Goal: Transaction & Acquisition: Purchase product/service

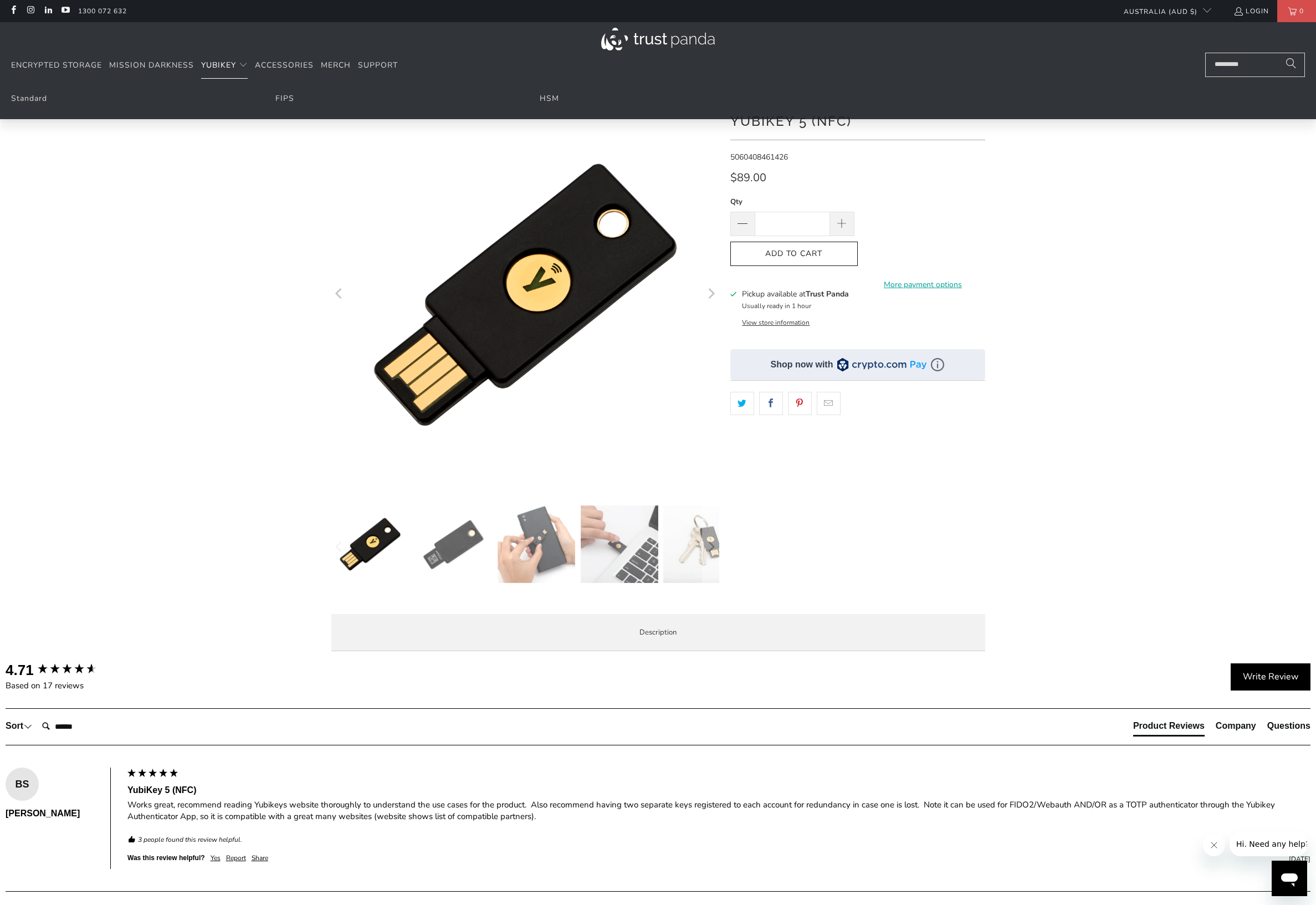
click at [215, 64] on span "YubiKey" at bounding box center [219, 65] width 35 height 10
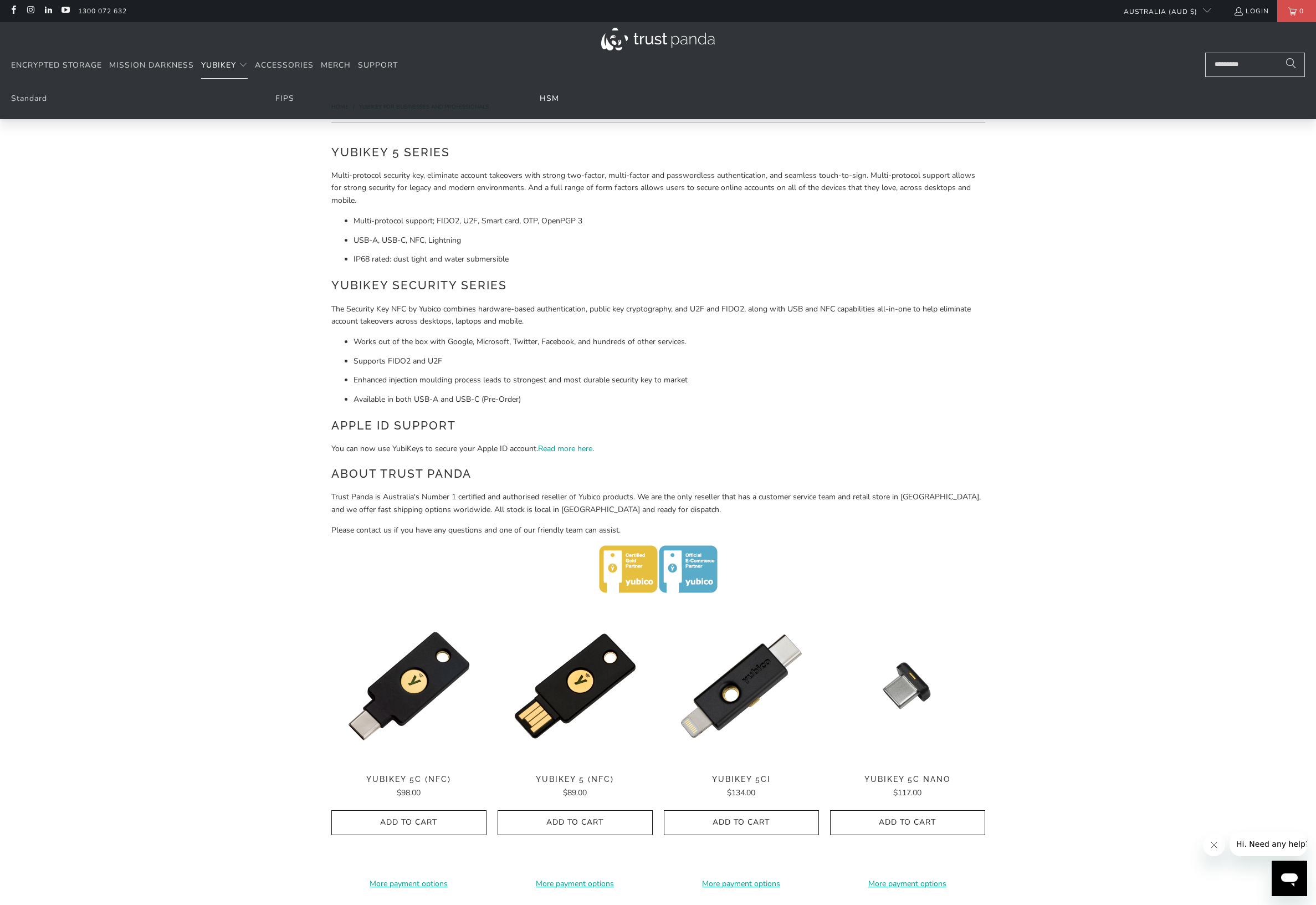
click at [547, 97] on link "HSM" at bounding box center [549, 99] width 19 height 10
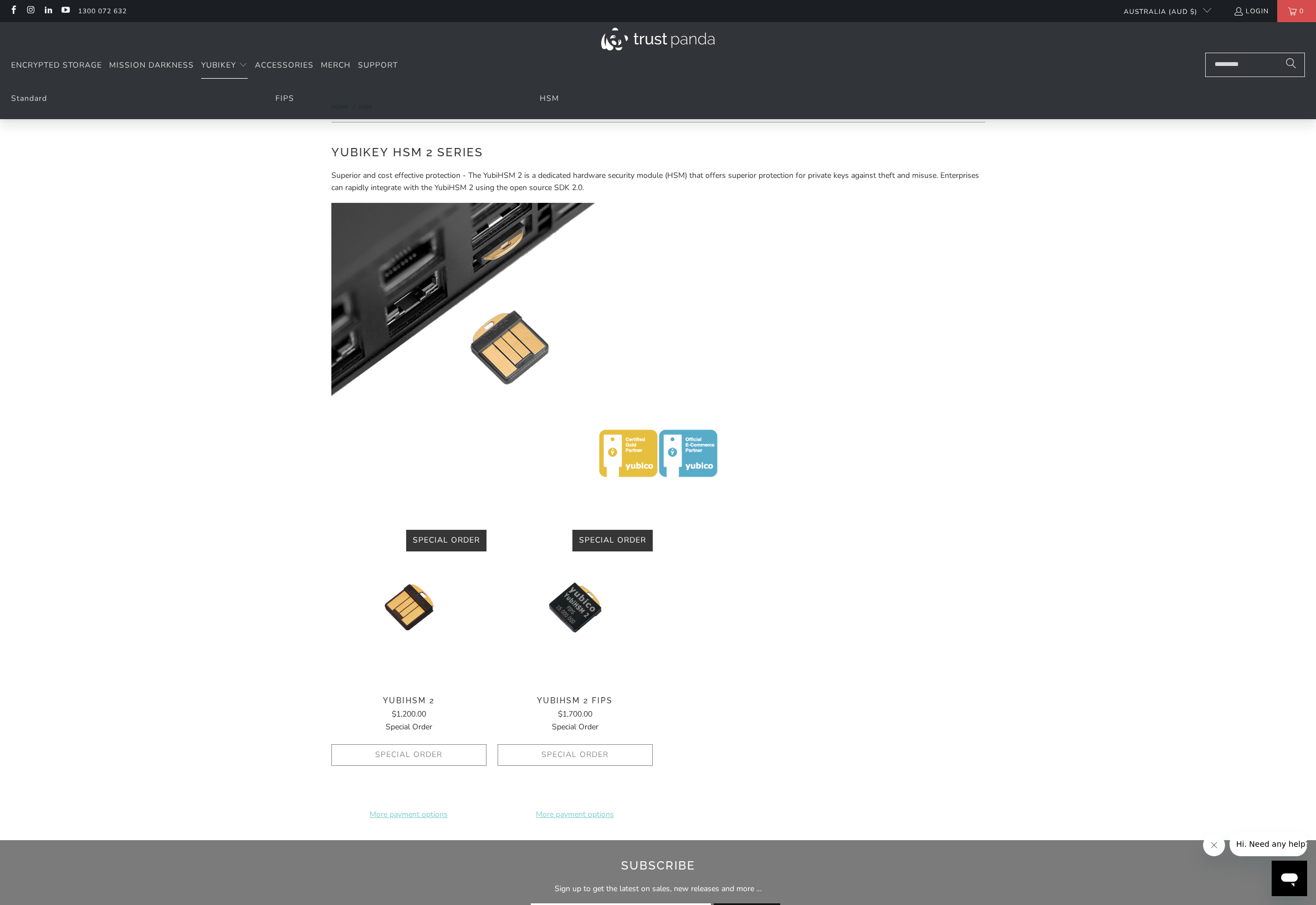
click at [275, 96] on ul "Standard FIPS HSM" at bounding box center [658, 102] width 1316 height 35
click at [284, 99] on link "FIPS" at bounding box center [285, 99] width 19 height 10
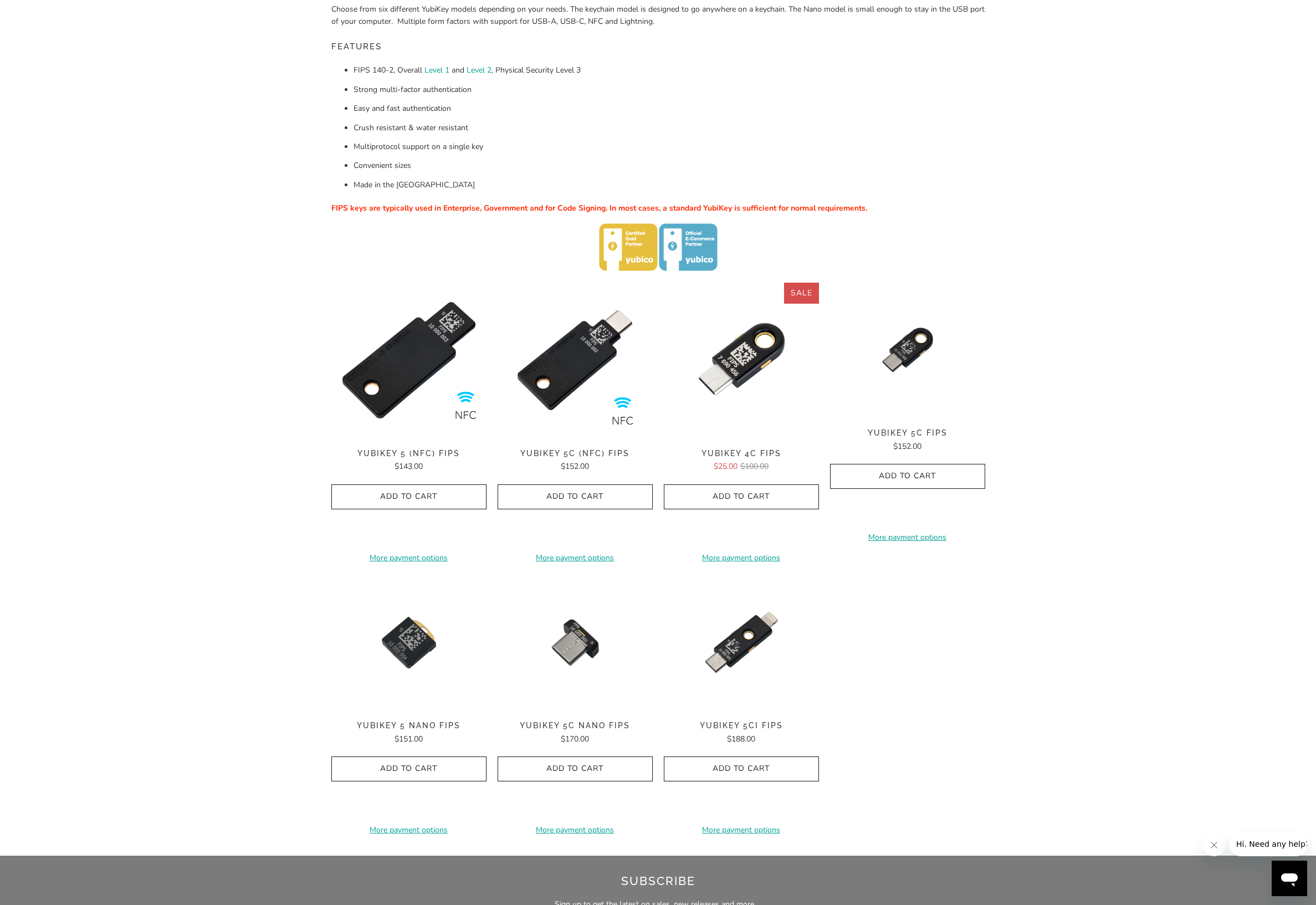
scroll to position [221, 0]
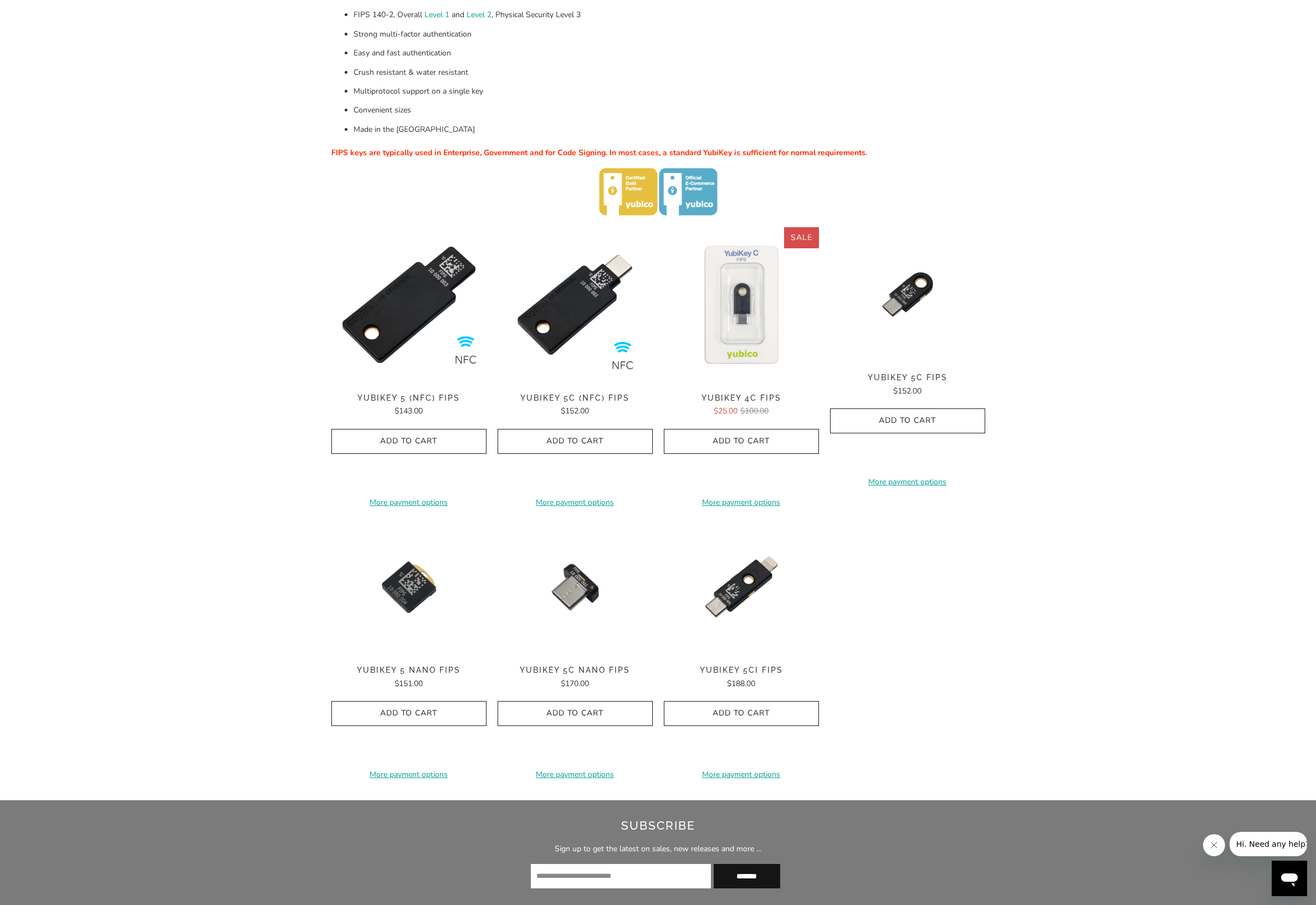
click at [746, 331] on img at bounding box center [742, 305] width 155 height 155
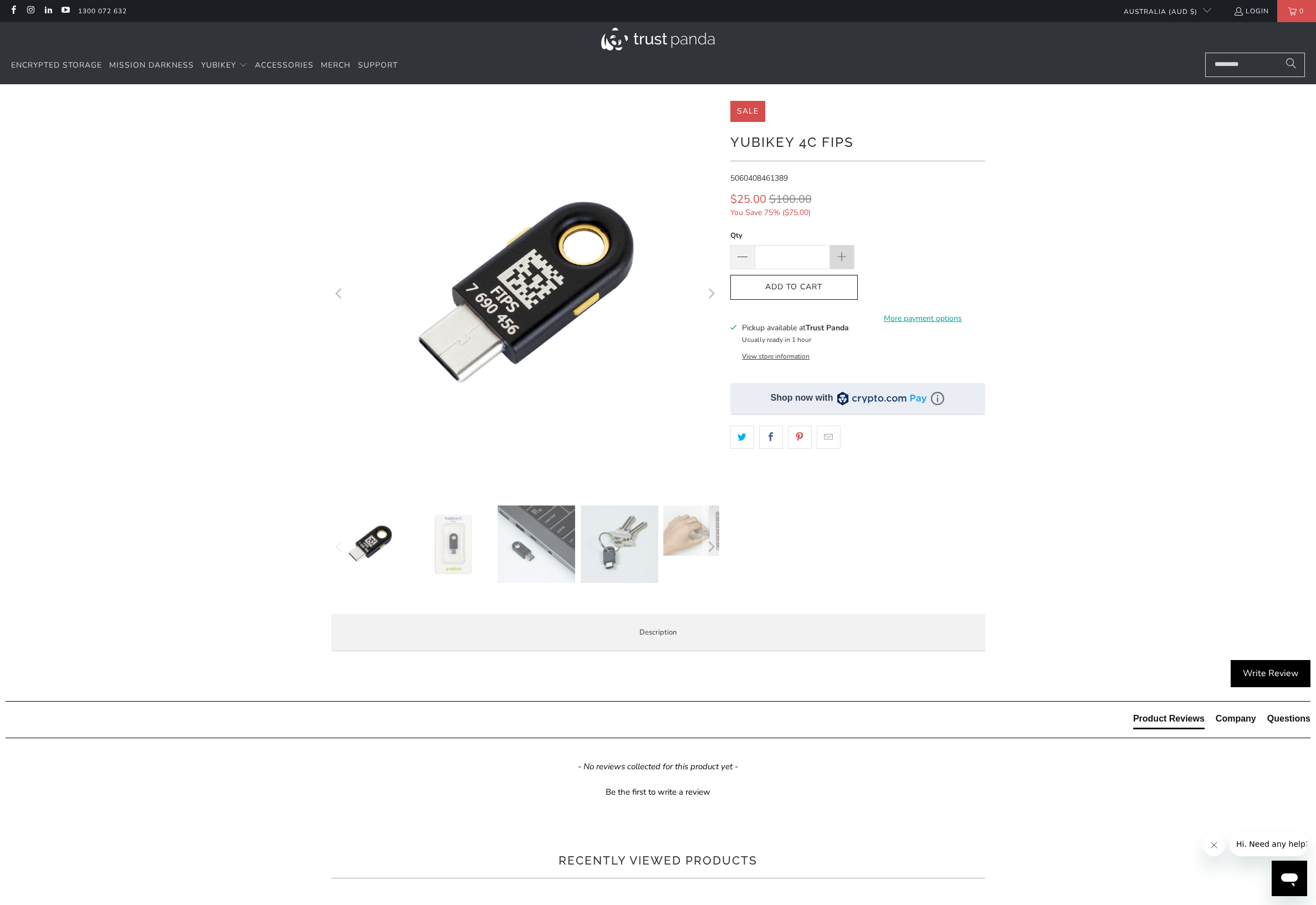
click at [844, 254] on span at bounding box center [842, 258] width 12 height 12
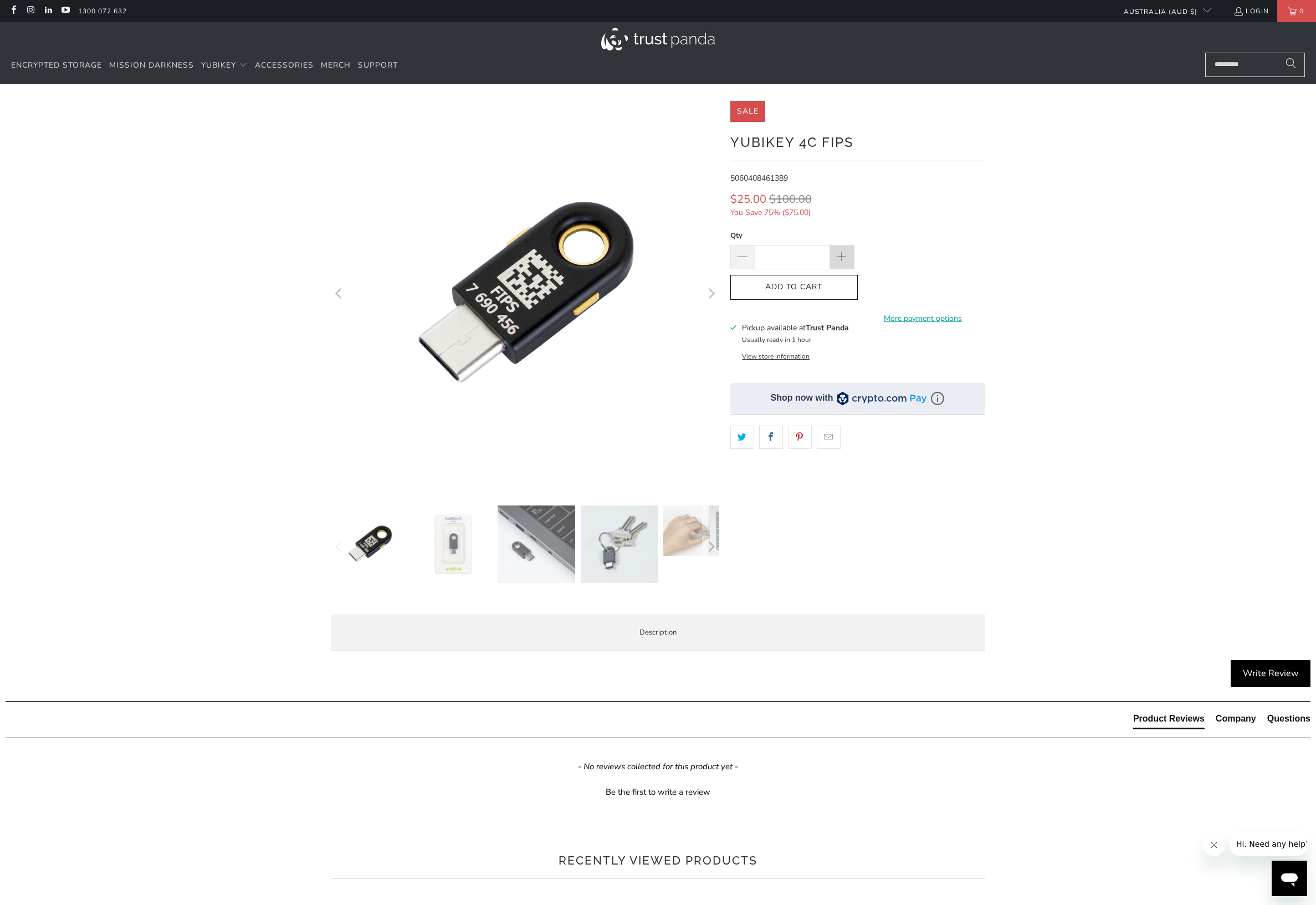
type input "*"
click at [922, 314] on link "More payment options" at bounding box center [923, 319] width 124 height 12
click at [821, 291] on span "Add to Cart" at bounding box center [794, 287] width 105 height 10
click at [307, 66] on span "Accessories" at bounding box center [283, 65] width 58 height 10
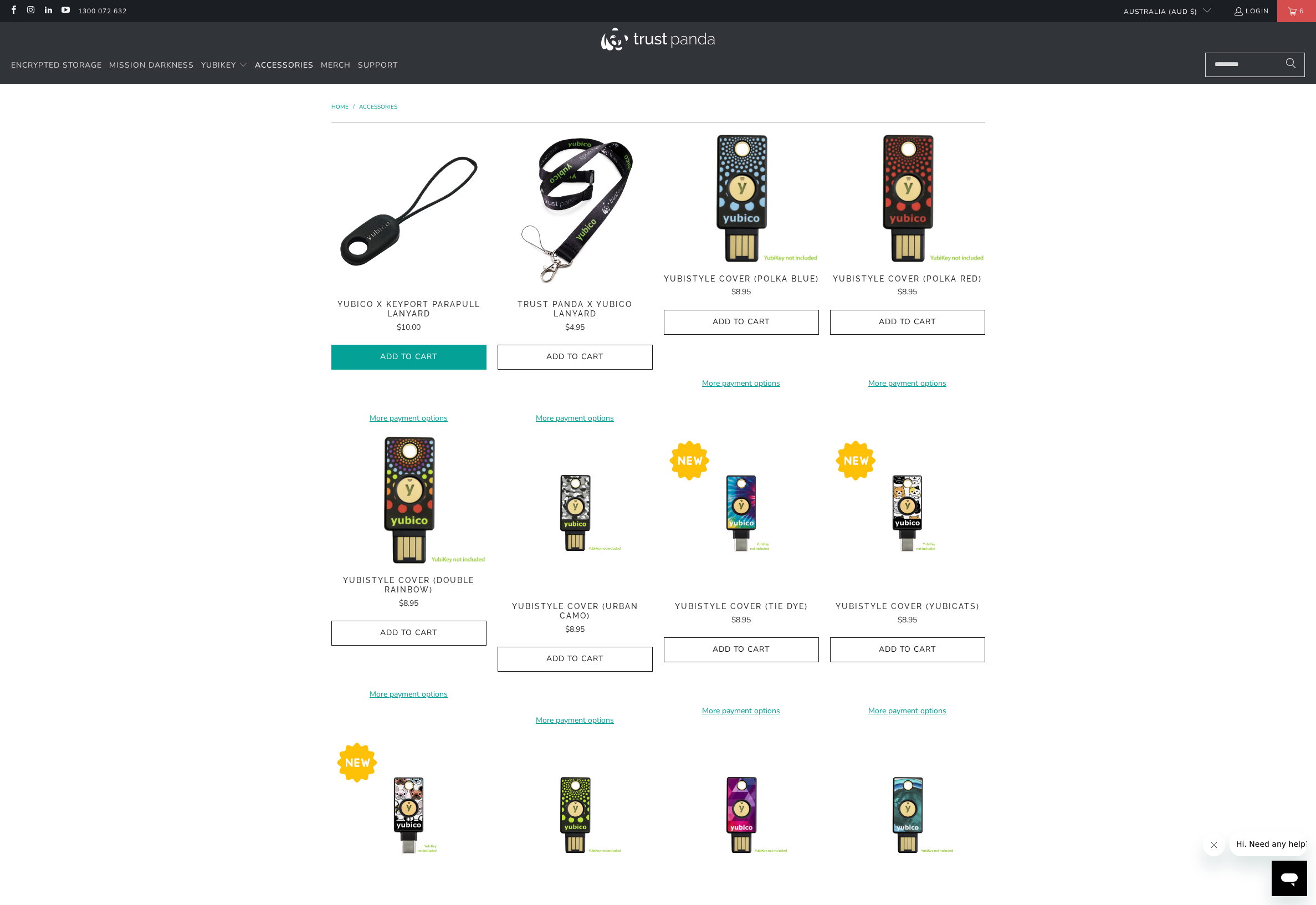
click at [422, 357] on span "Add to Cart" at bounding box center [409, 357] width 132 height 10
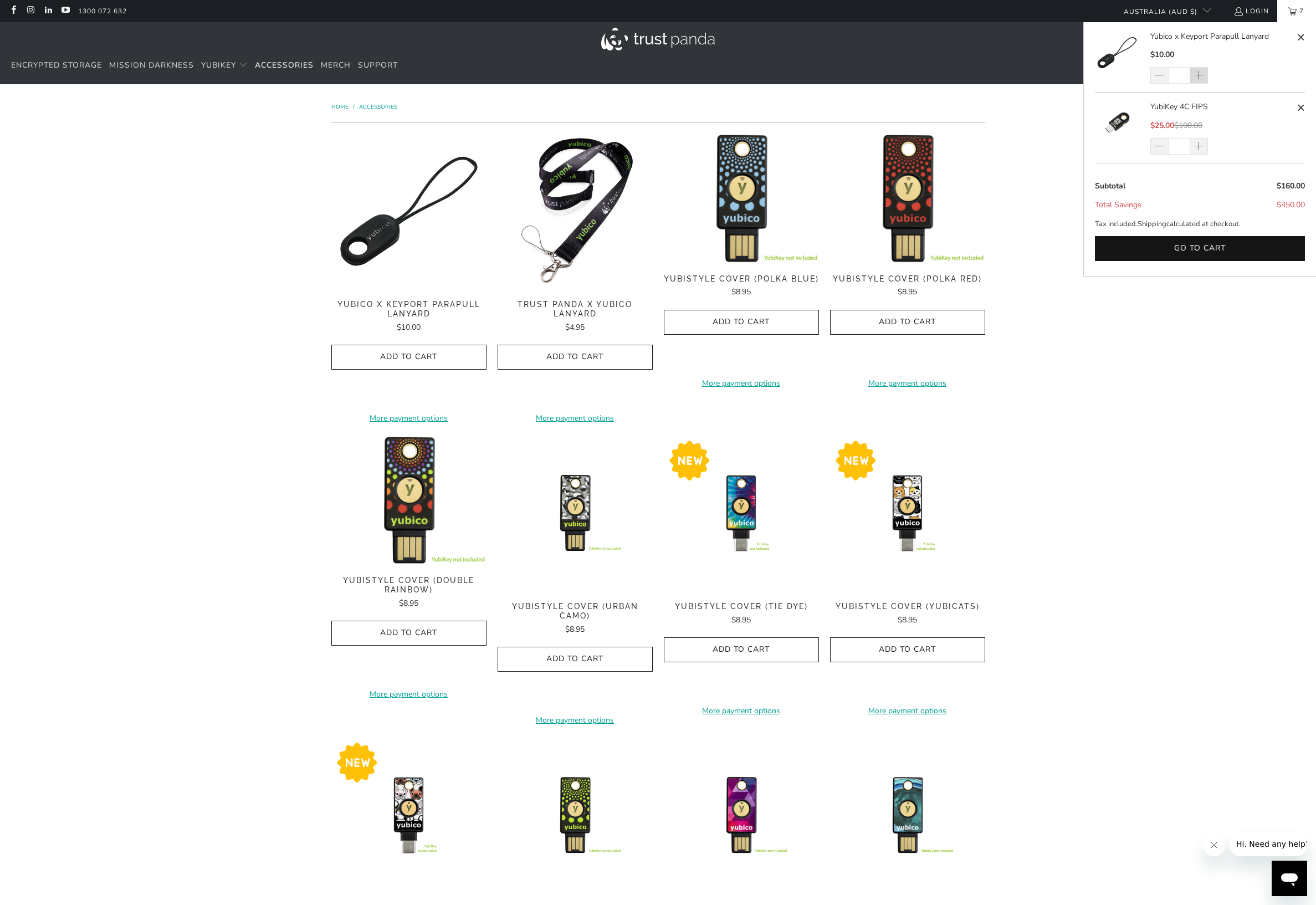
click at [1202, 70] on span at bounding box center [1199, 75] width 18 height 17
type input "*"
click at [1202, 70] on div "*" at bounding box center [1186, 75] width 72 height 17
click at [1195, 77] on div "*" at bounding box center [1186, 75] width 72 height 17
click at [1191, 248] on button "Go to cart" at bounding box center [1199, 248] width 210 height 25
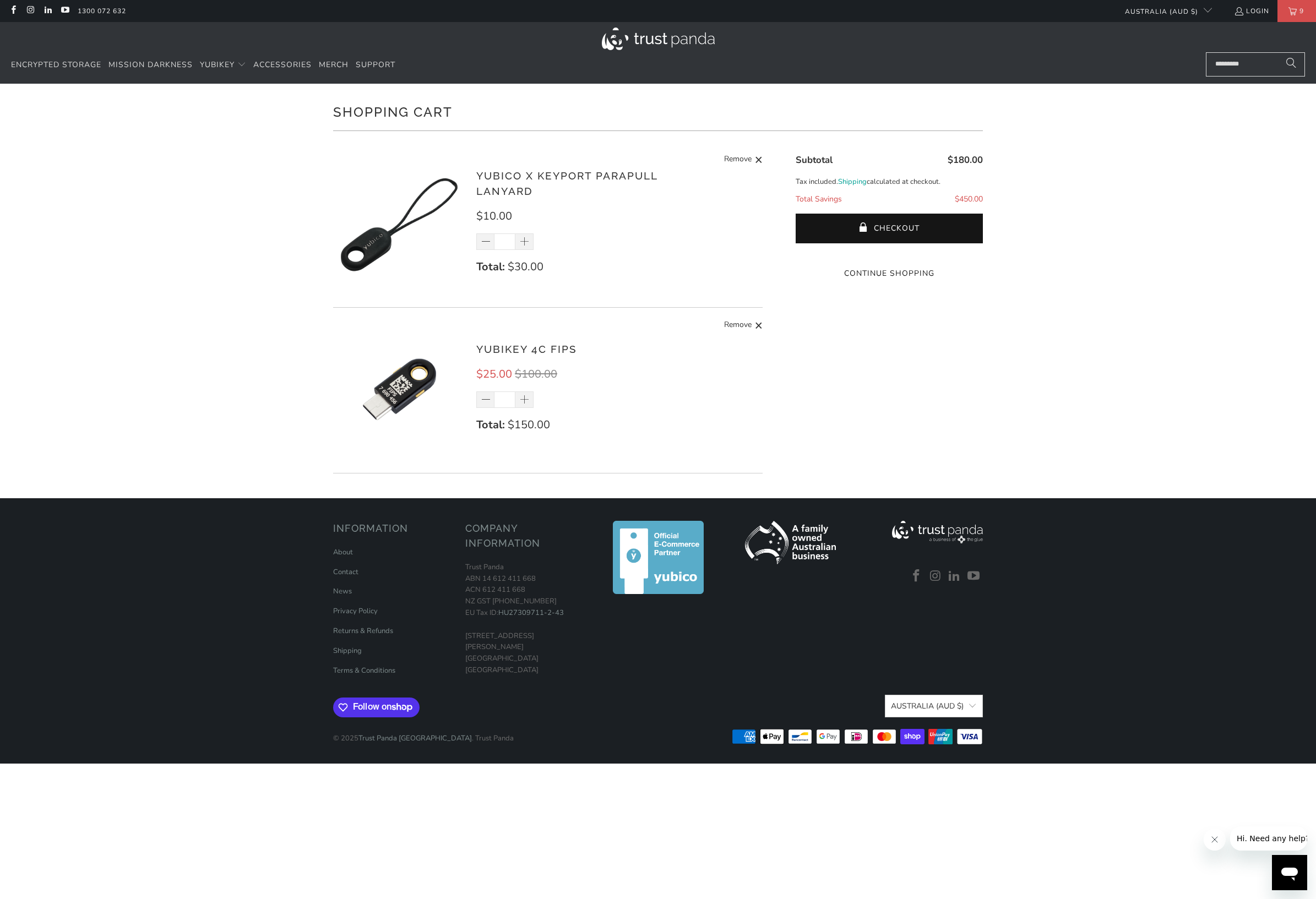
click at [889, 258] on shopify-google-pay-button at bounding box center [890, 252] width 3 height 10
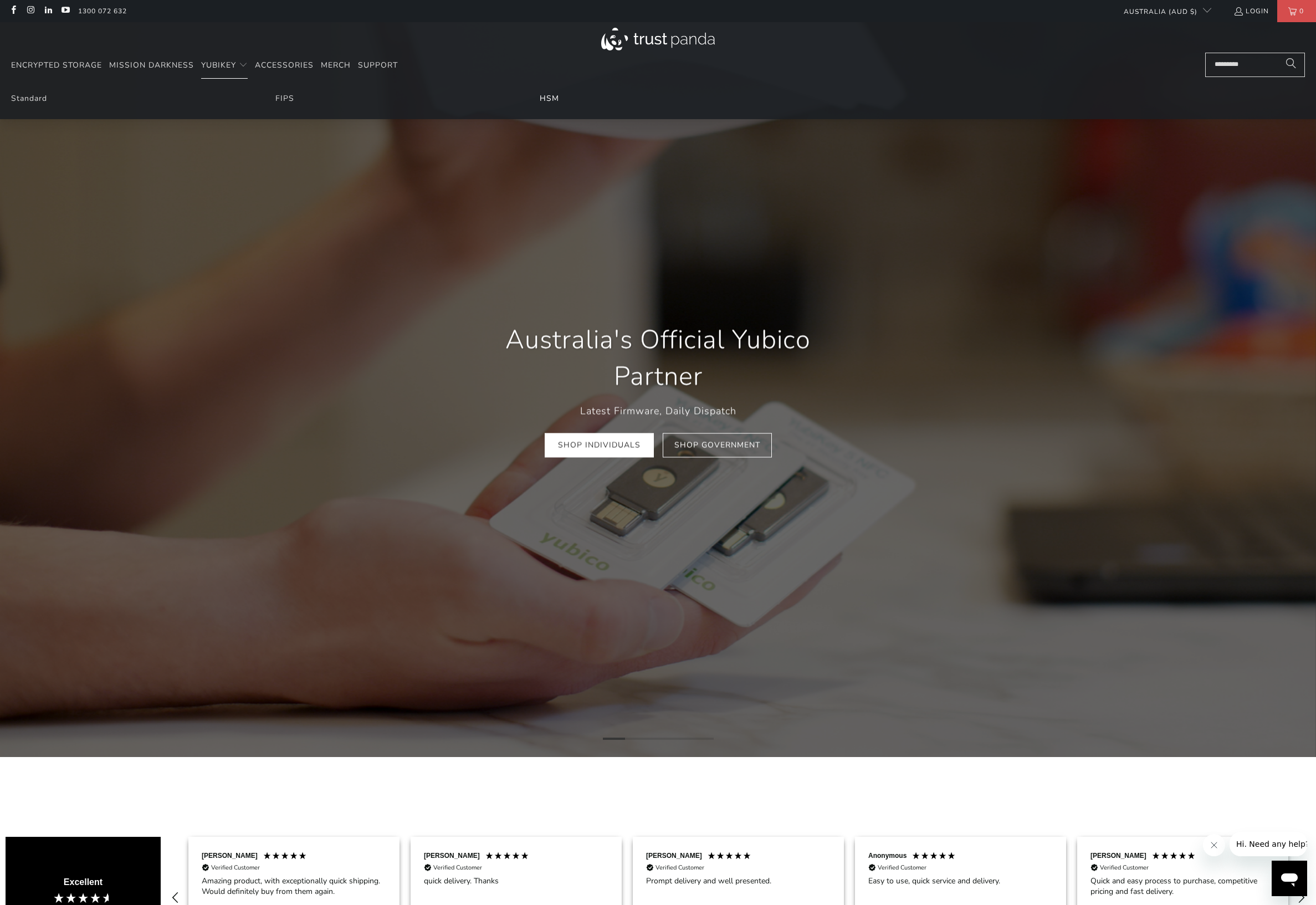
click at [545, 99] on link "HSM" at bounding box center [549, 99] width 19 height 10
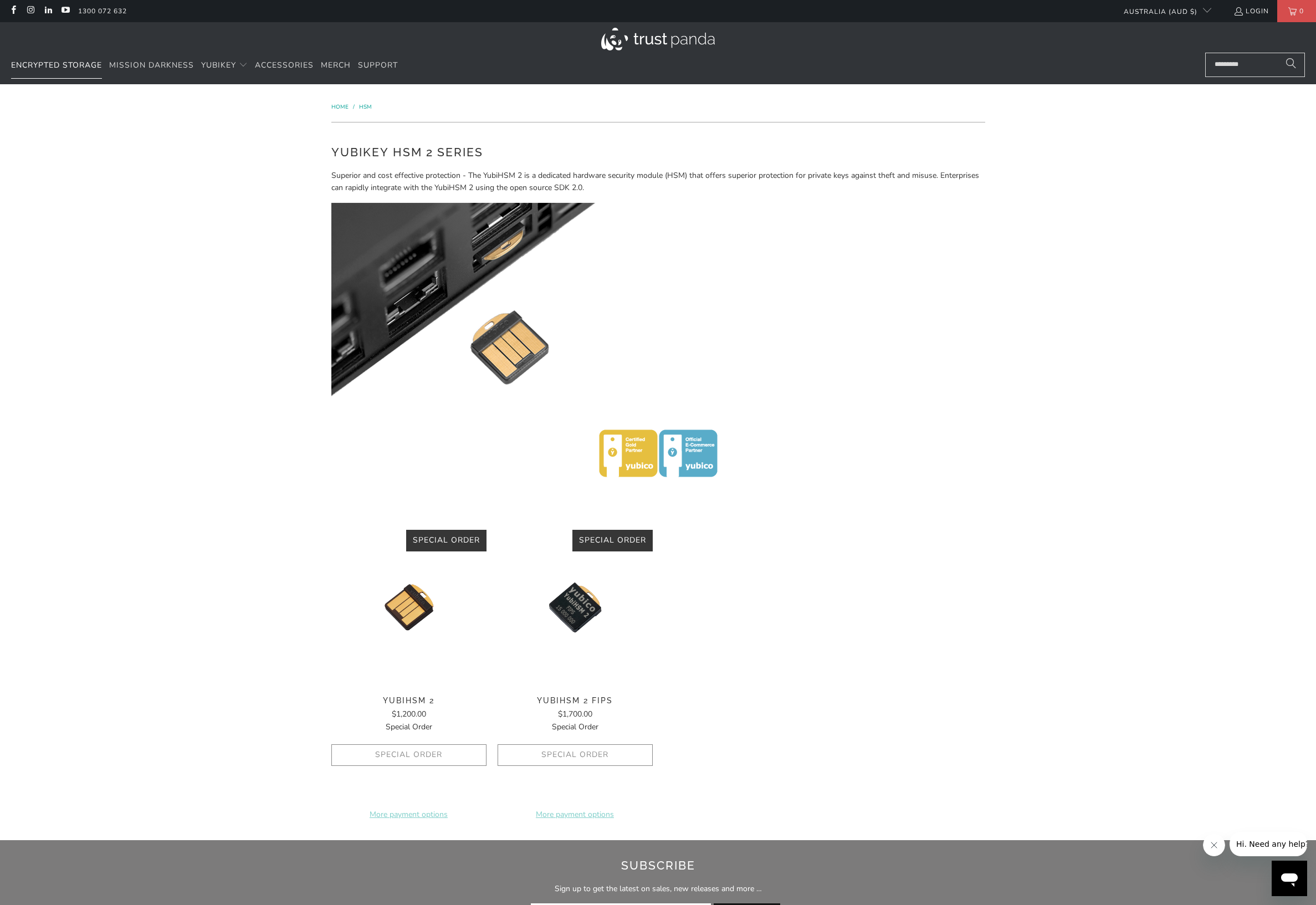
click at [40, 67] on span "Encrypted Storage" at bounding box center [57, 65] width 91 height 10
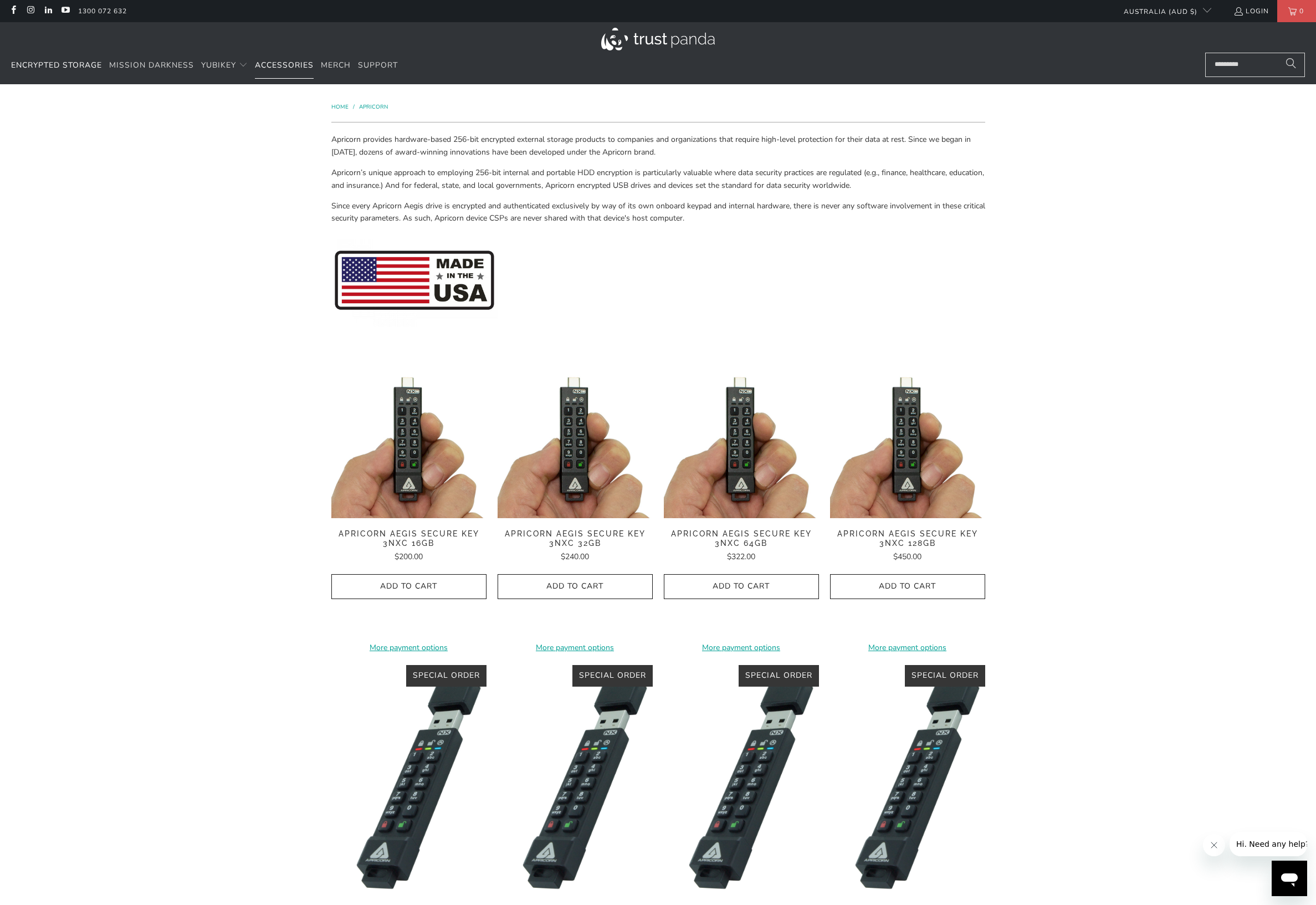
click at [273, 63] on span "Accessories" at bounding box center [283, 65] width 58 height 10
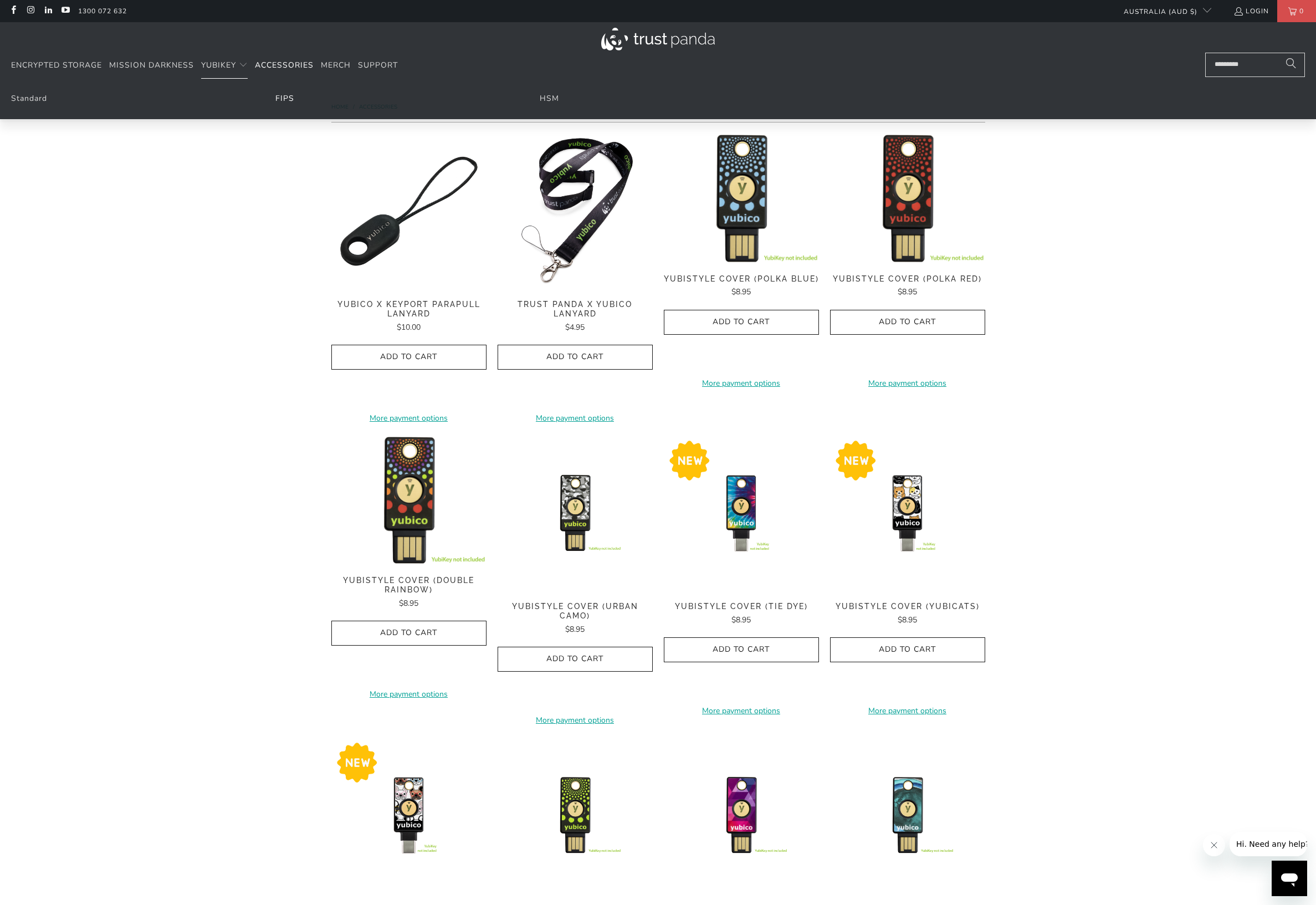
click at [290, 101] on link "FIPS" at bounding box center [285, 99] width 19 height 10
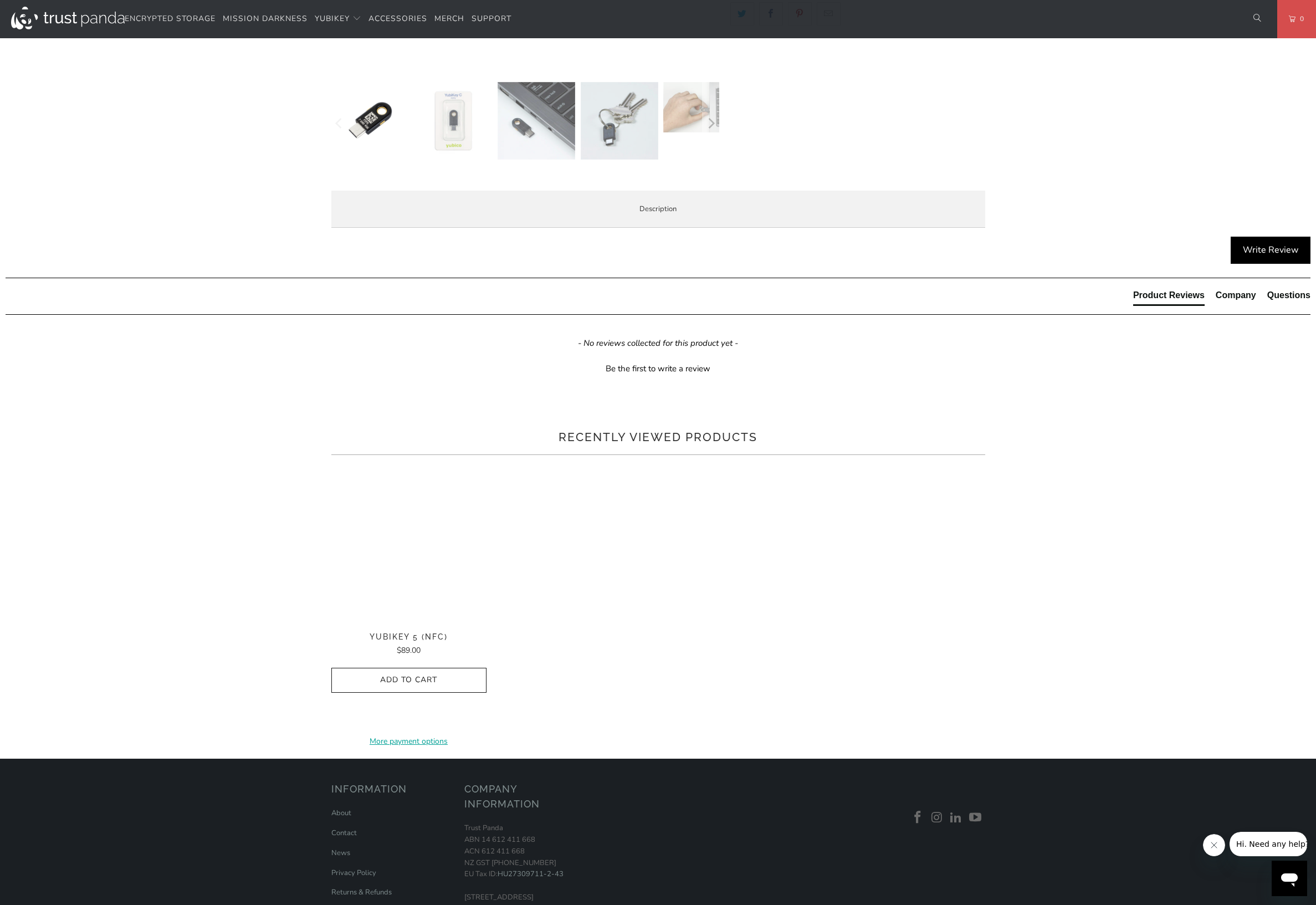
scroll to position [444, 0]
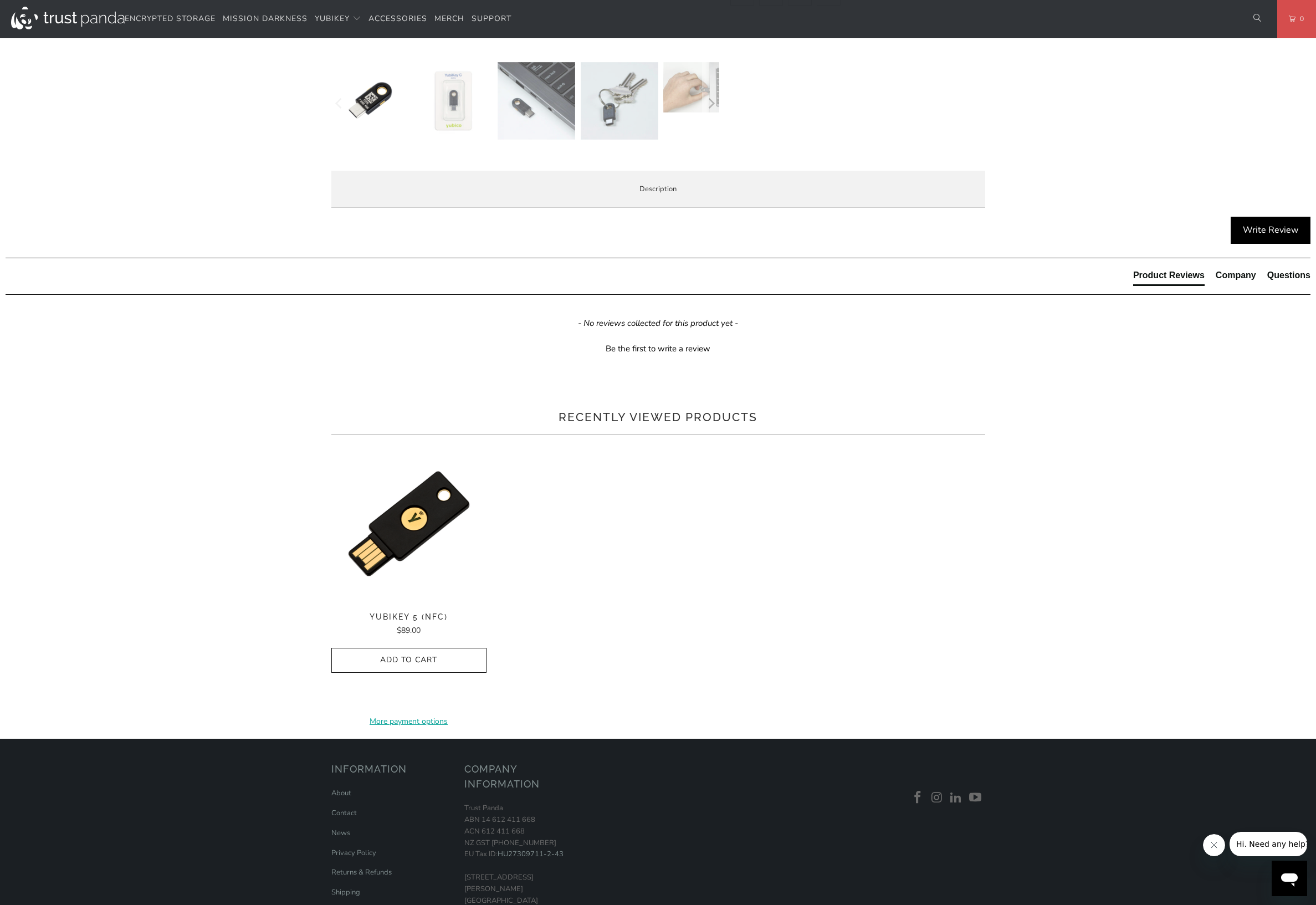
click at [0, 0] on strong "Easy, Fast and Reliable" at bounding box center [0, 0] width 0 height 0
